Goal: Entertainment & Leisure: Browse casually

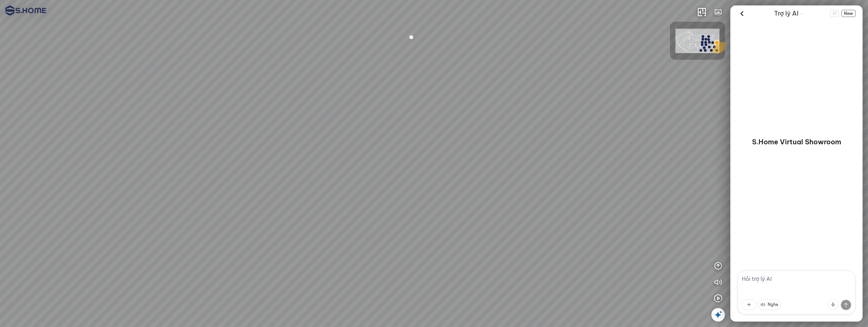
drag, startPoint x: 411, startPoint y: 171, endPoint x: 432, endPoint y: 151, distance: 29.3
click at [391, 147] on div at bounding box center [434, 163] width 868 height 327
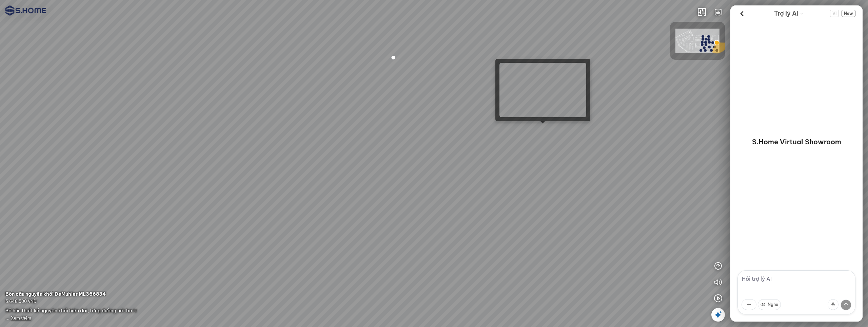
click at [546, 127] on div at bounding box center [434, 163] width 868 height 327
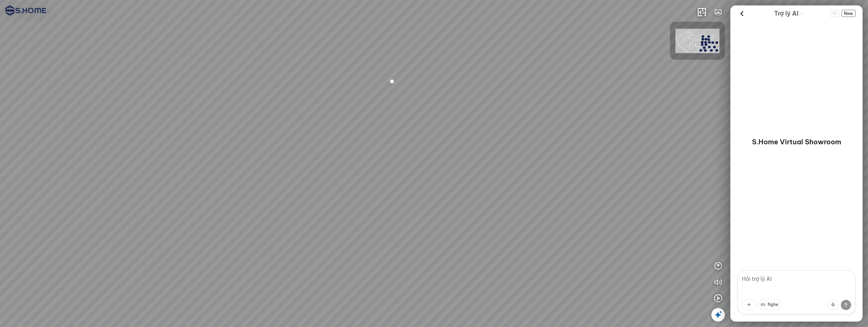
drag, startPoint x: 347, startPoint y: 173, endPoint x: 619, endPoint y: 164, distance: 271.4
click at [612, 164] on div at bounding box center [434, 163] width 868 height 327
drag, startPoint x: 478, startPoint y: 161, endPoint x: 474, endPoint y: 200, distance: 39.1
click at [474, 200] on div at bounding box center [434, 163] width 868 height 327
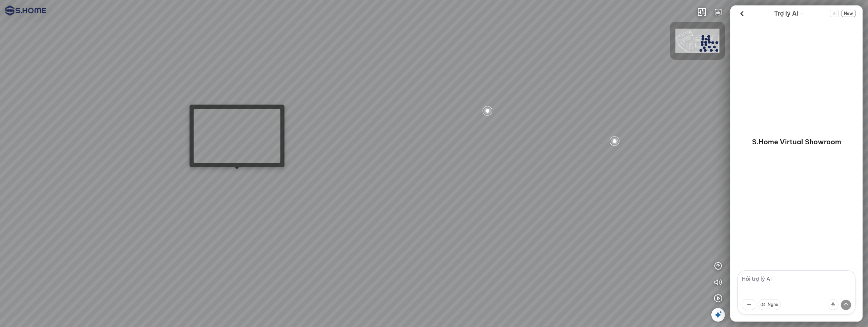
click at [235, 175] on div at bounding box center [434, 163] width 868 height 327
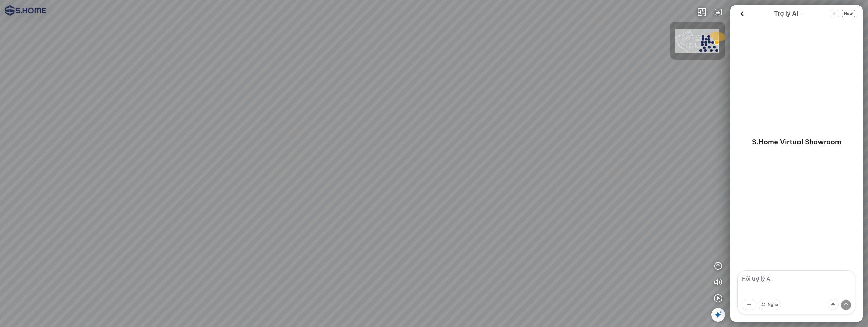
drag, startPoint x: 292, startPoint y: 182, endPoint x: 105, endPoint y: 144, distance: 190.8
click at [109, 144] on div at bounding box center [434, 163] width 868 height 327
drag, startPoint x: 317, startPoint y: 152, endPoint x: 210, endPoint y: 188, distance: 113.5
click at [190, 195] on div at bounding box center [434, 163] width 868 height 327
drag, startPoint x: 243, startPoint y: 172, endPoint x: 226, endPoint y: 178, distance: 18.2
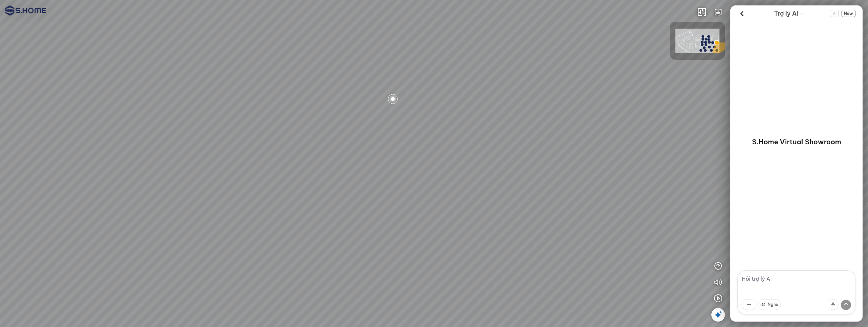
click at [226, 178] on div at bounding box center [434, 163] width 868 height 327
drag, startPoint x: 475, startPoint y: 118, endPoint x: 436, endPoint y: 109, distance: 40.6
click at [436, 109] on div at bounding box center [434, 163] width 868 height 327
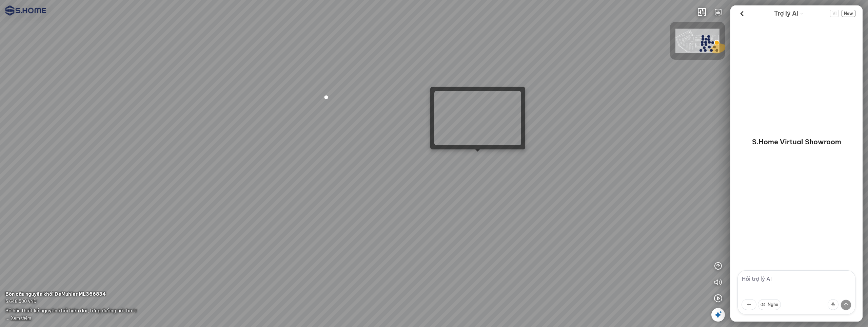
click at [481, 157] on div at bounding box center [434, 163] width 868 height 327
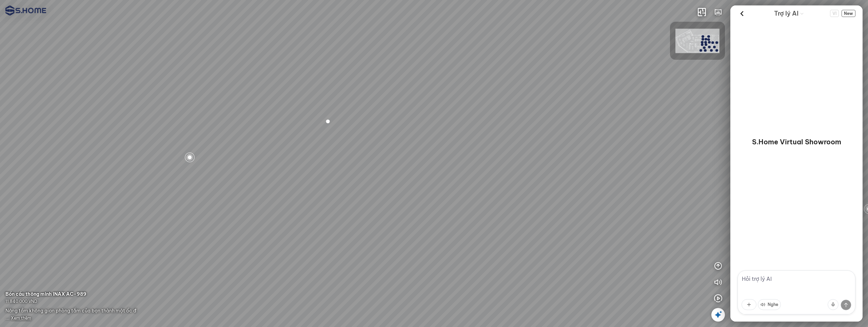
drag, startPoint x: 338, startPoint y: 188, endPoint x: 516, endPoint y: 168, distance: 178.1
click at [503, 168] on div at bounding box center [434, 163] width 868 height 327
drag, startPoint x: 383, startPoint y: 174, endPoint x: 538, endPoint y: 189, distance: 155.6
click at [538, 189] on div at bounding box center [434, 163] width 868 height 327
drag, startPoint x: 362, startPoint y: 129, endPoint x: 400, endPoint y: 131, distance: 38.1
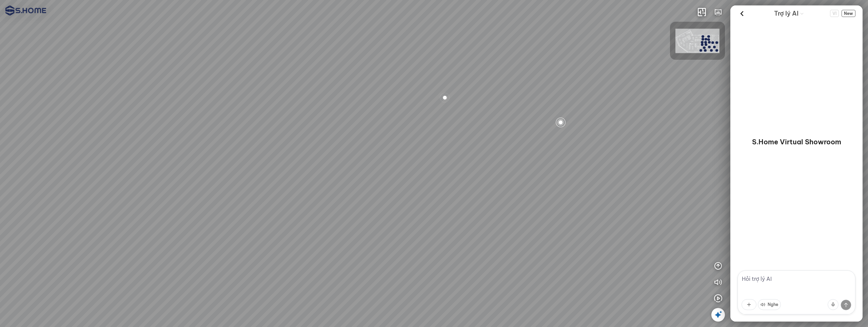
click at [374, 177] on div at bounding box center [434, 163] width 868 height 327
drag, startPoint x: 445, startPoint y: 105, endPoint x: 403, endPoint y: 130, distance: 48.9
click at [403, 130] on div at bounding box center [434, 163] width 868 height 327
